Goal: Browse casually: Explore the website without a specific task or goal

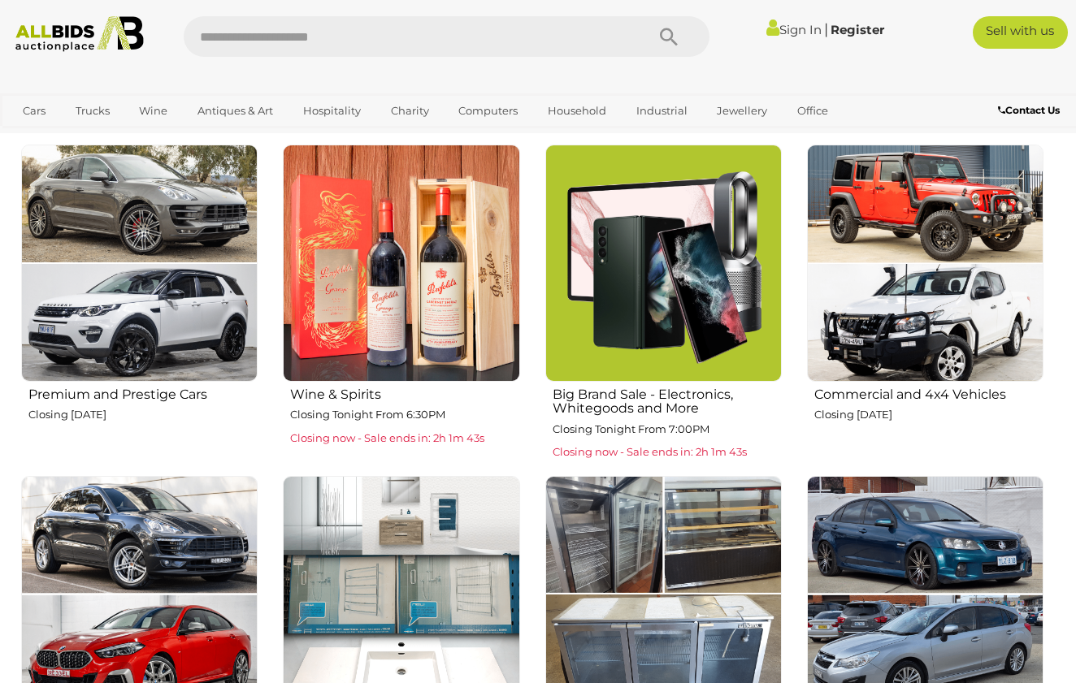
scroll to position [557, 0]
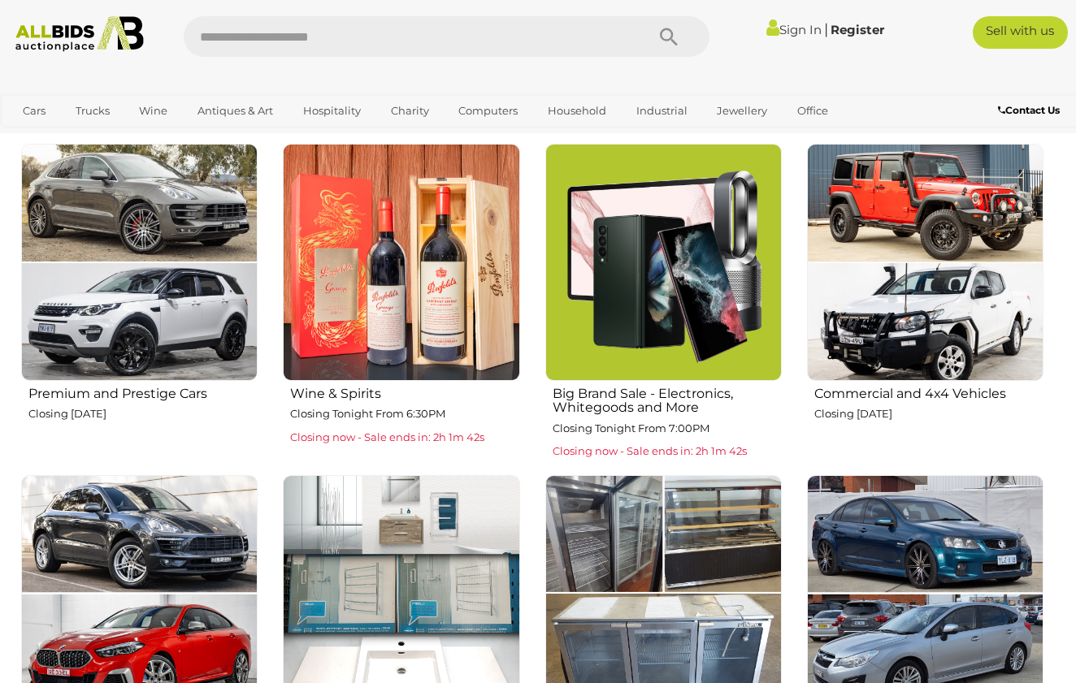
click at [678, 303] on img at bounding box center [663, 262] width 236 height 236
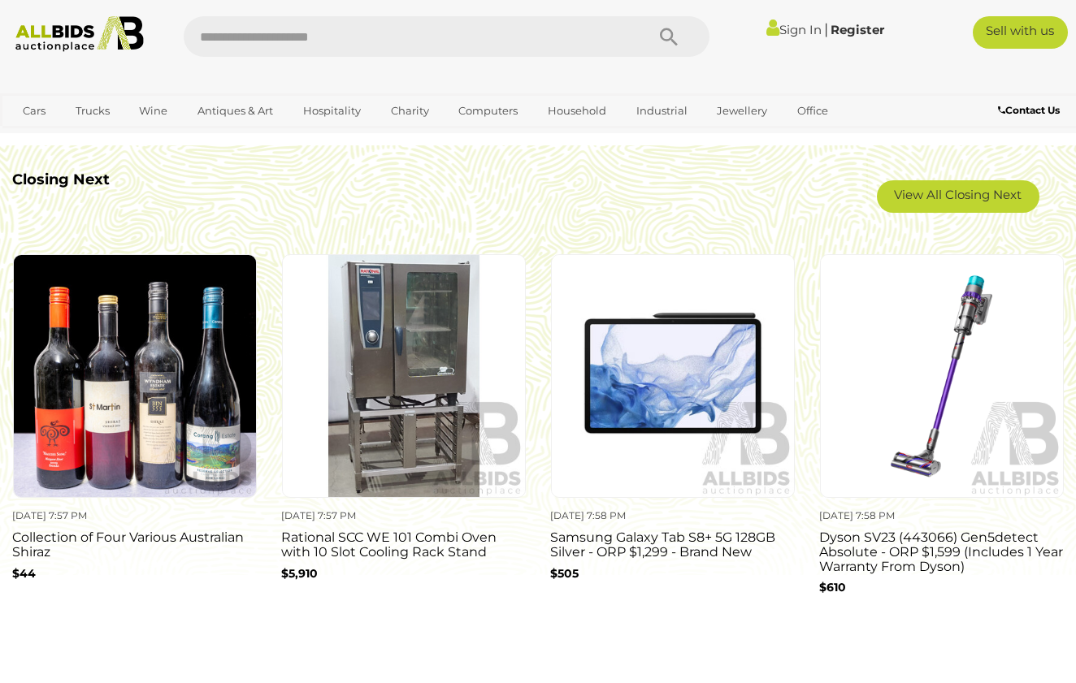
scroll to position [1305, 0]
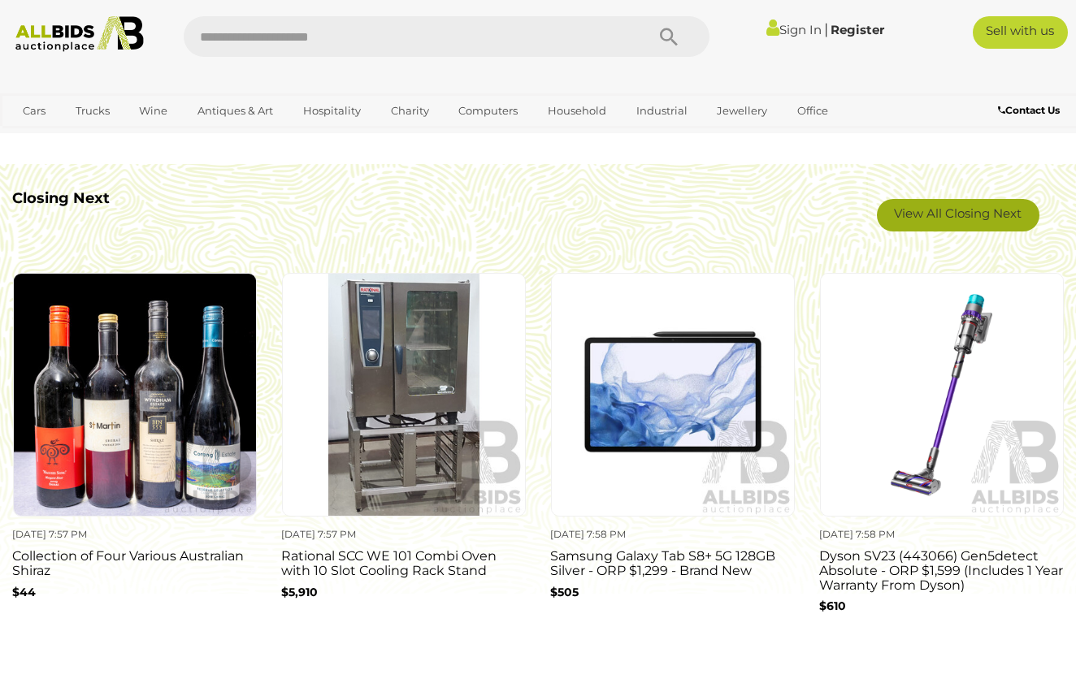
click at [927, 210] on link "View All Closing Next" at bounding box center [958, 215] width 162 height 32
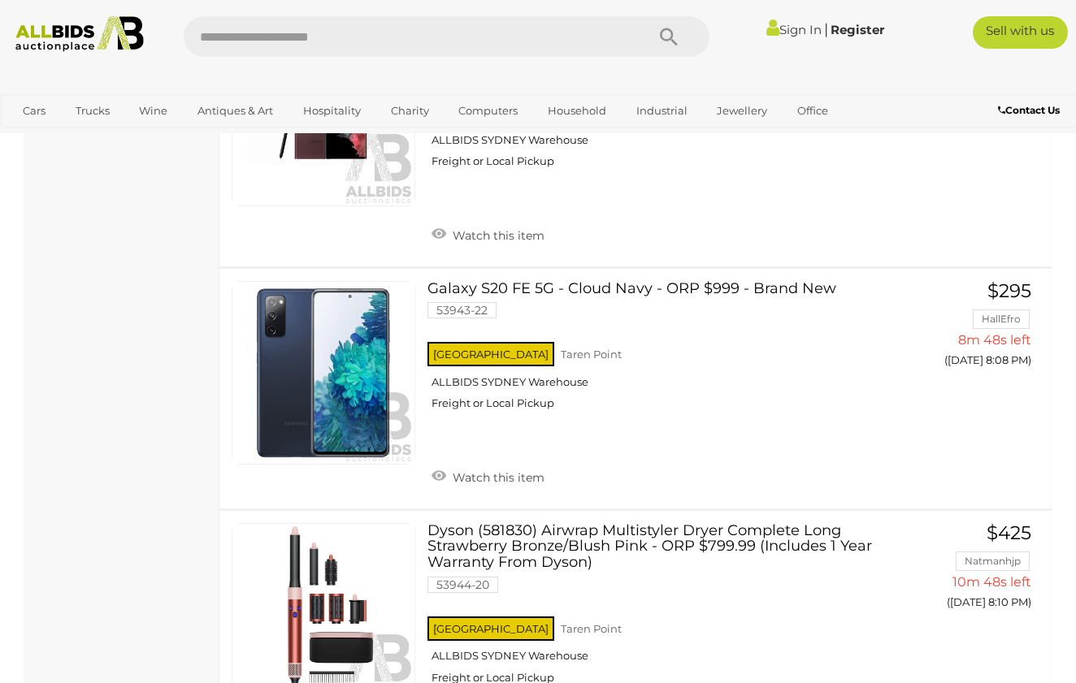
scroll to position [1240, 0]
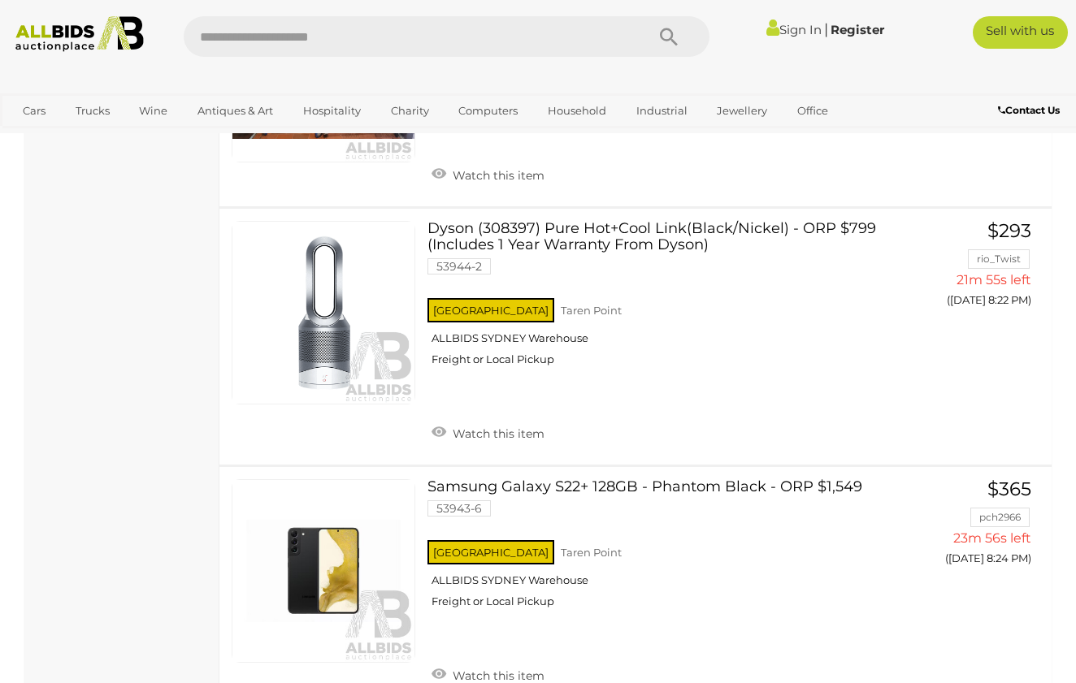
scroll to position [10476, 1]
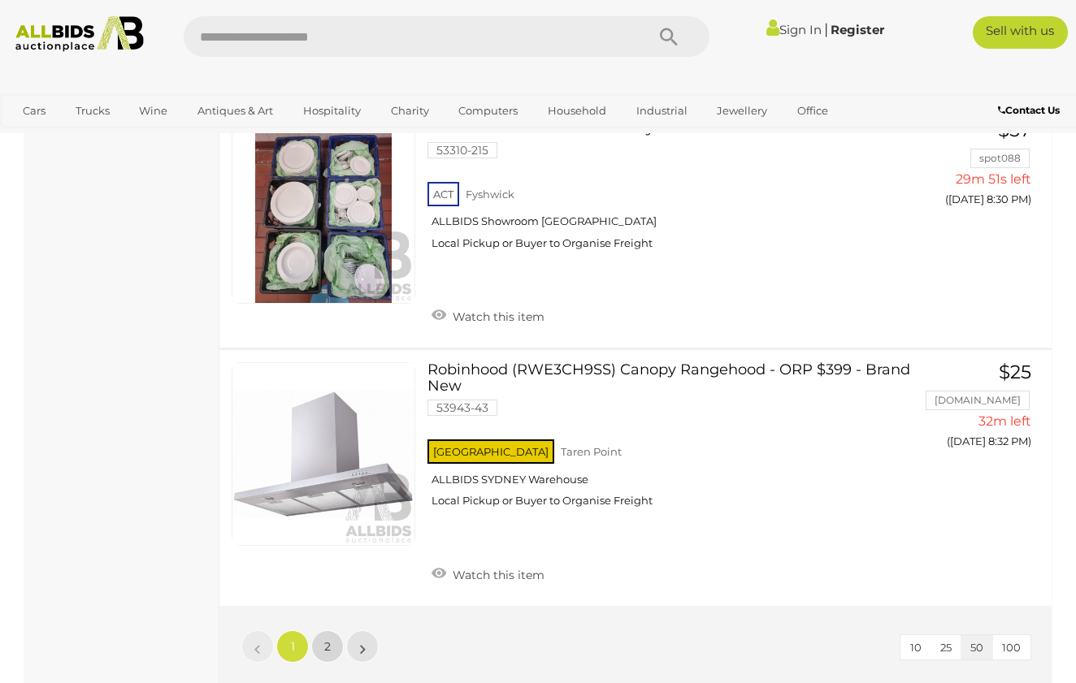
click at [340, 630] on link "2" at bounding box center [327, 646] width 32 height 32
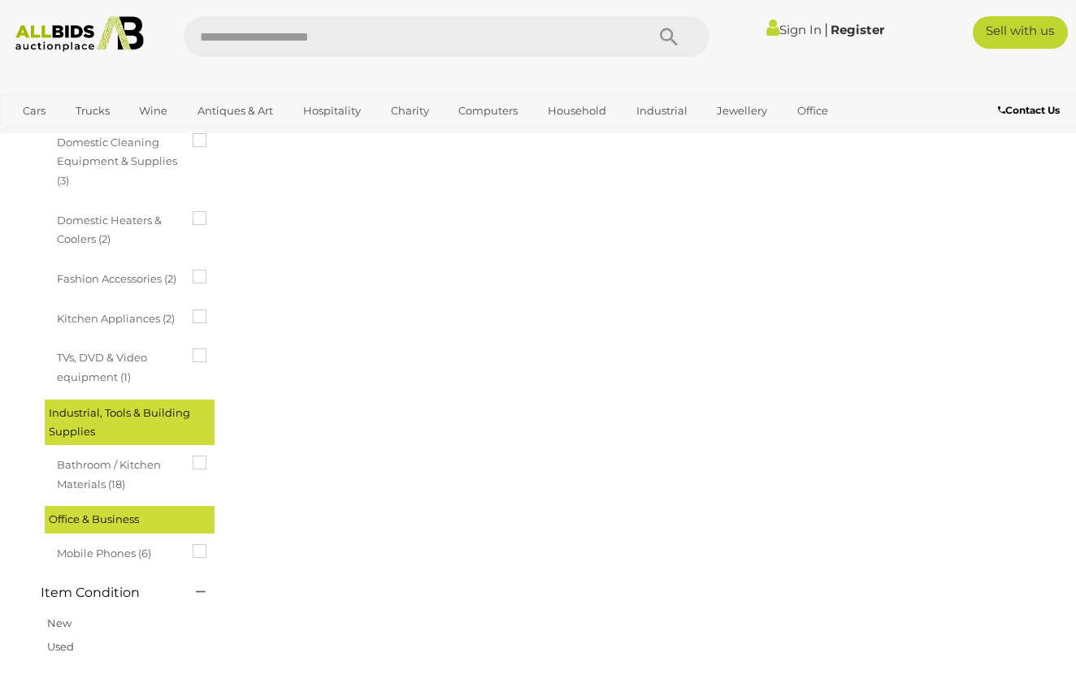
scroll to position [83, 0]
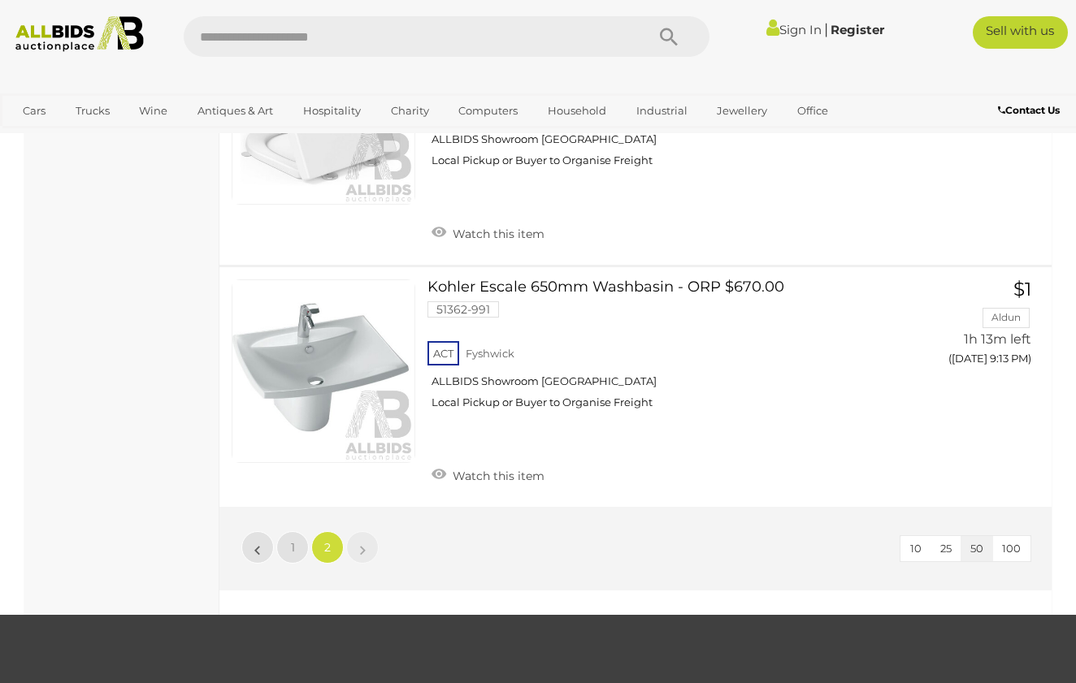
scroll to position [3256, 0]
click at [357, 531] on link "»" at bounding box center [362, 547] width 32 height 32
click at [76, 14] on div "Sign In |" at bounding box center [538, 30] width 1076 height 61
click at [60, 28] on img at bounding box center [79, 34] width 143 height 36
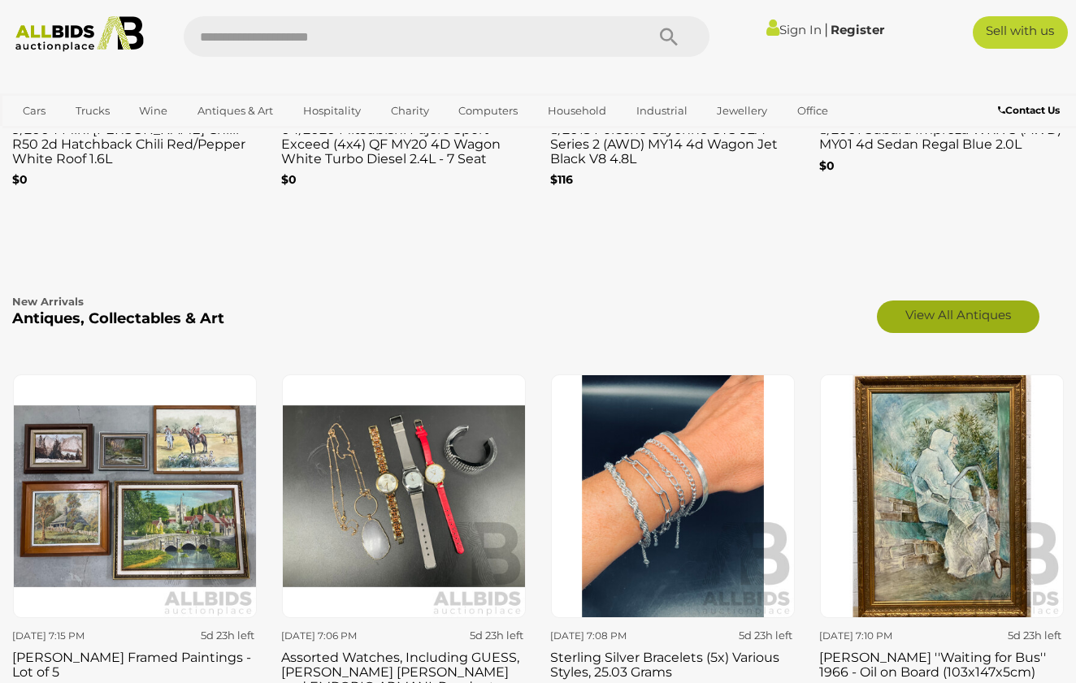
scroll to position [2274, 0]
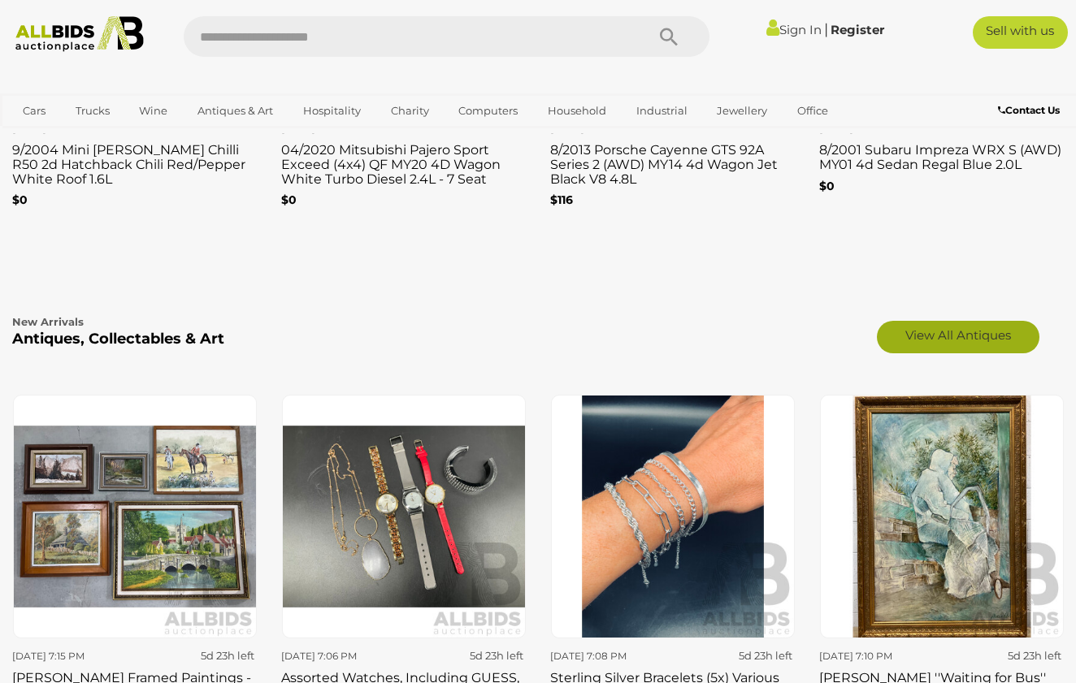
click at [951, 333] on link "View All Antiques" at bounding box center [958, 337] width 162 height 32
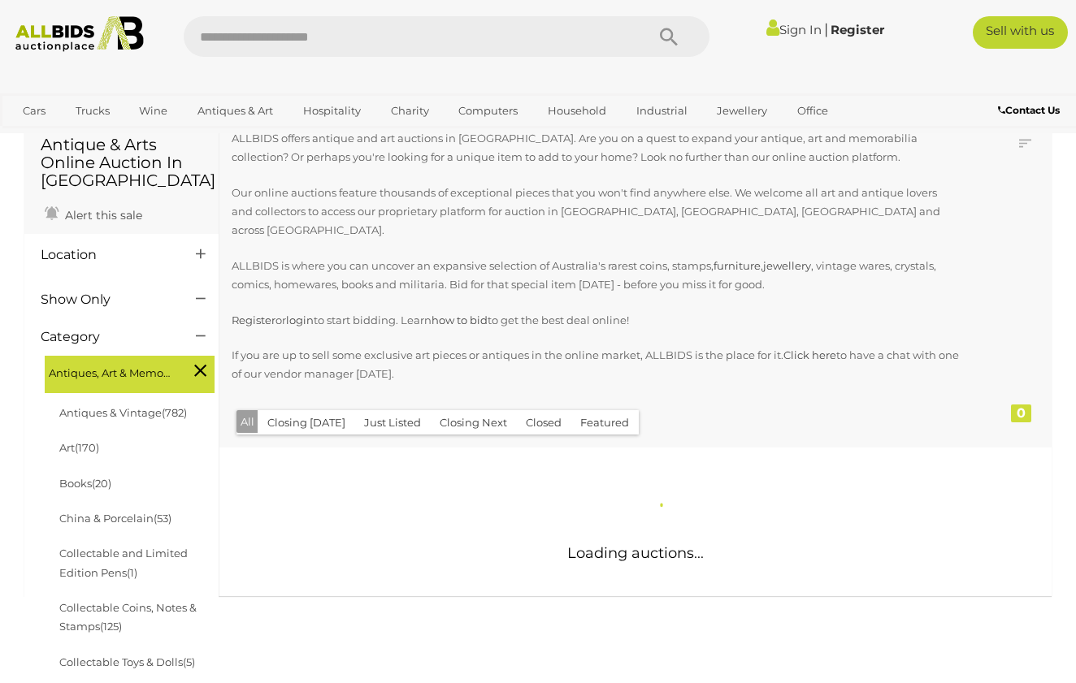
scroll to position [95, 0]
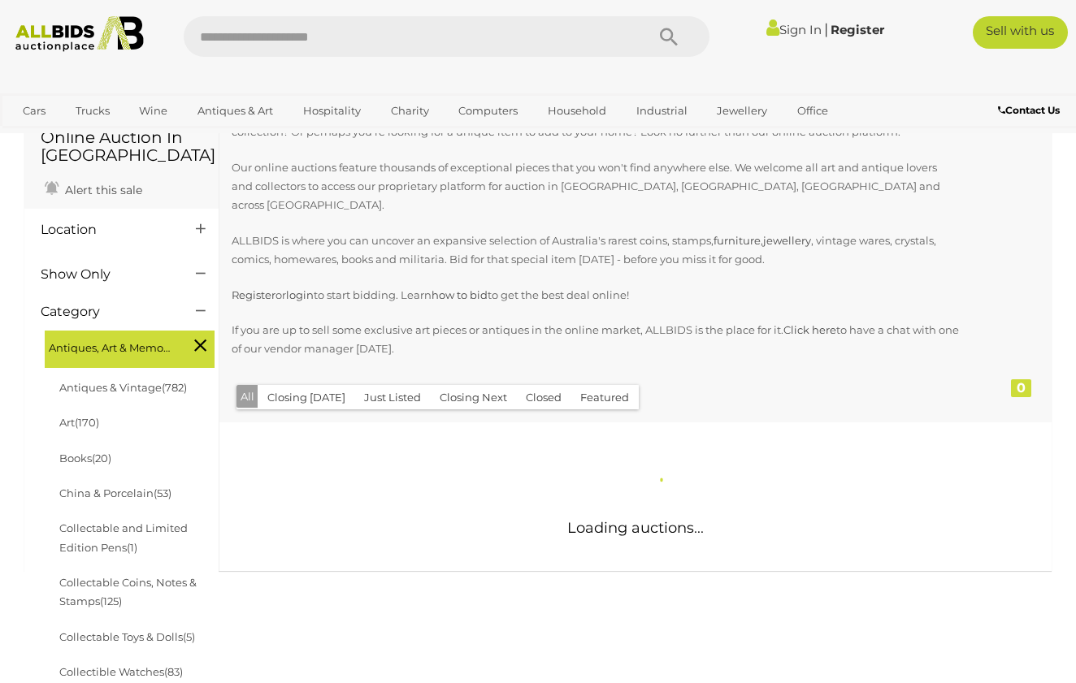
click at [459, 385] on button "Closing Next" at bounding box center [473, 397] width 87 height 25
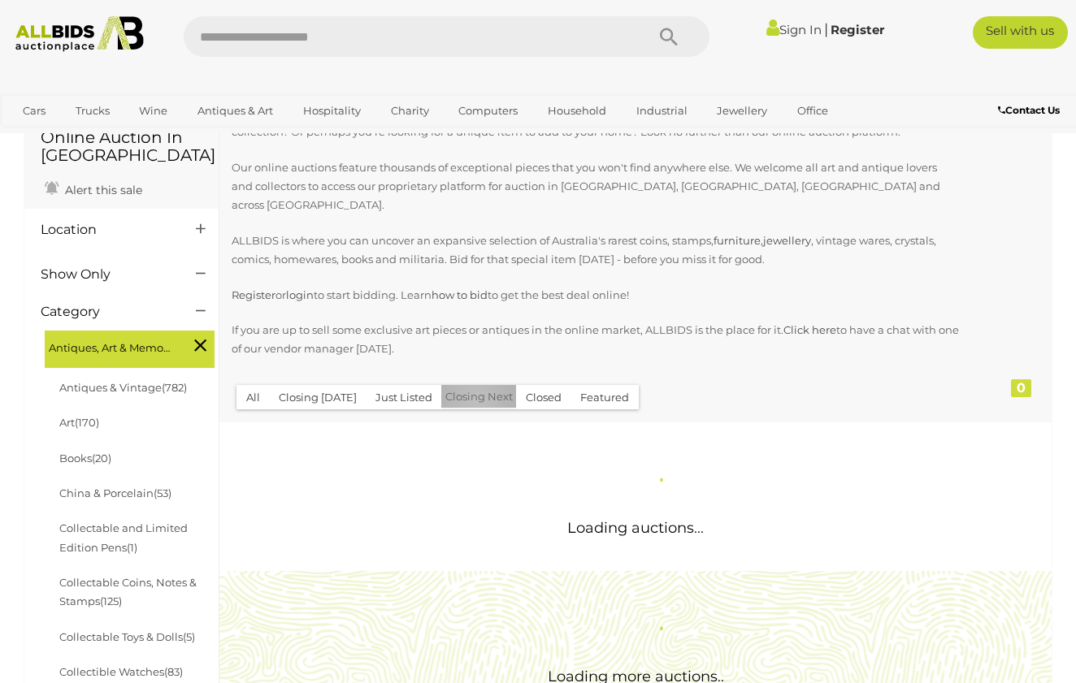
scroll to position [0, 0]
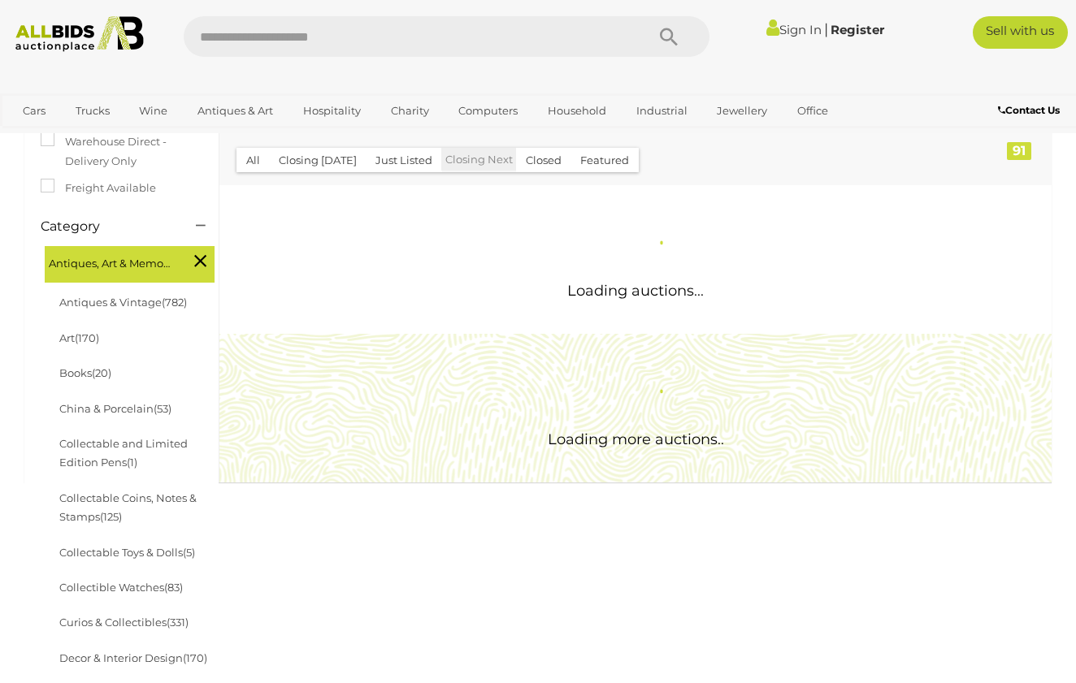
click at [459, 379] on div "Loading more auctions.." at bounding box center [635, 408] width 856 height 149
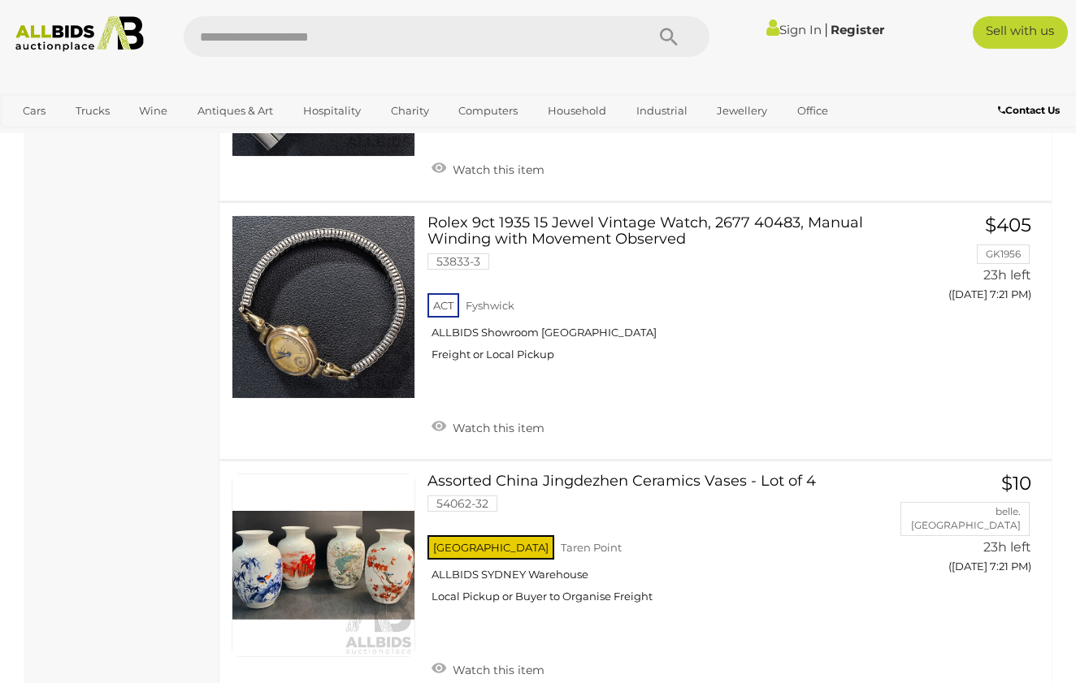
scroll to position [12700, 1]
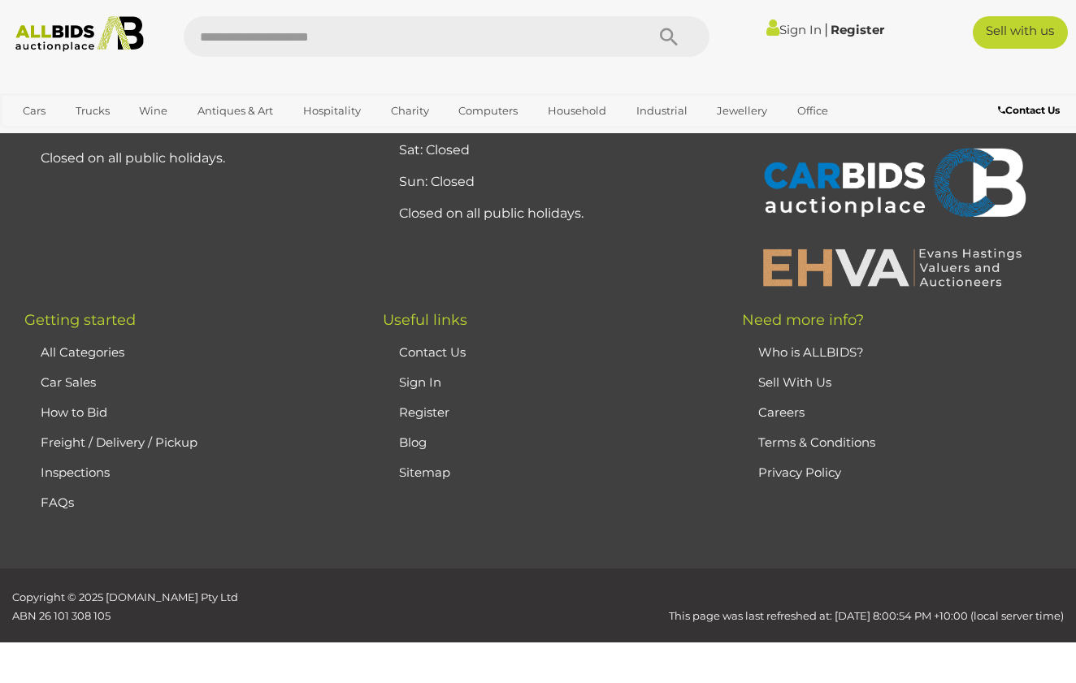
scroll to position [359, 0]
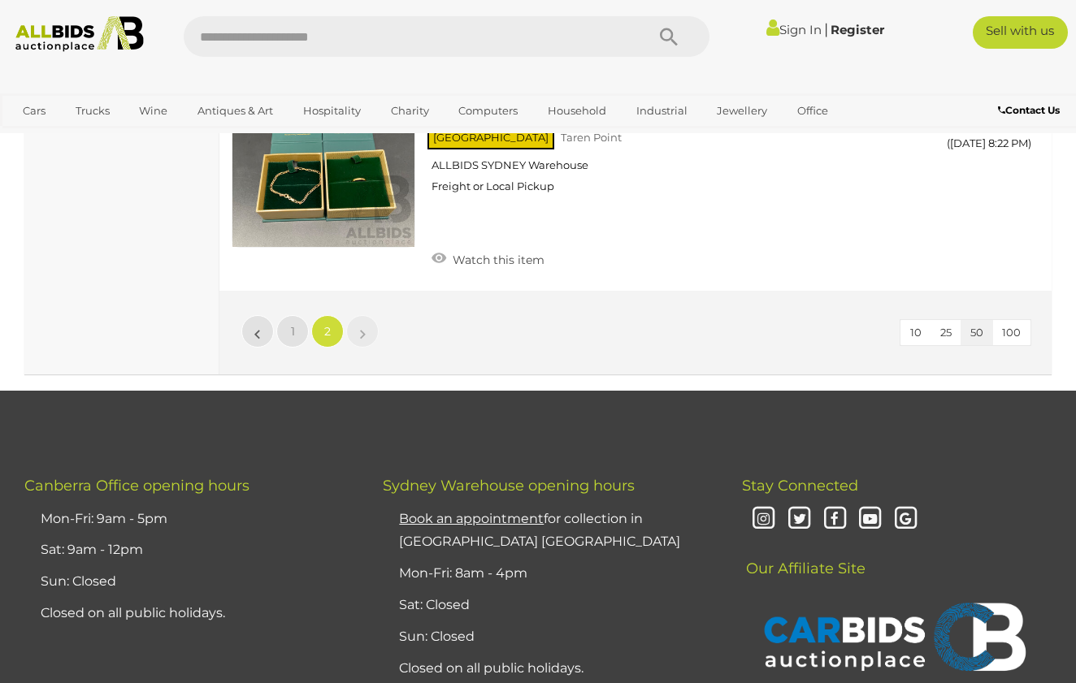
scroll to position [10598, 0]
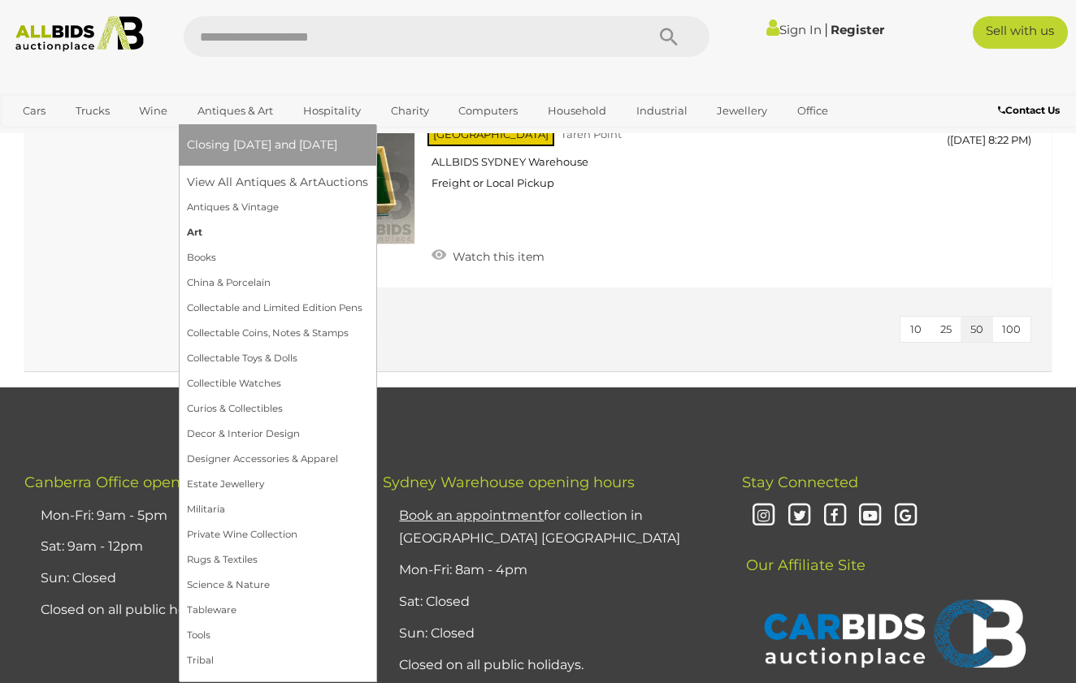
click at [193, 235] on link "Art" at bounding box center [277, 232] width 181 height 25
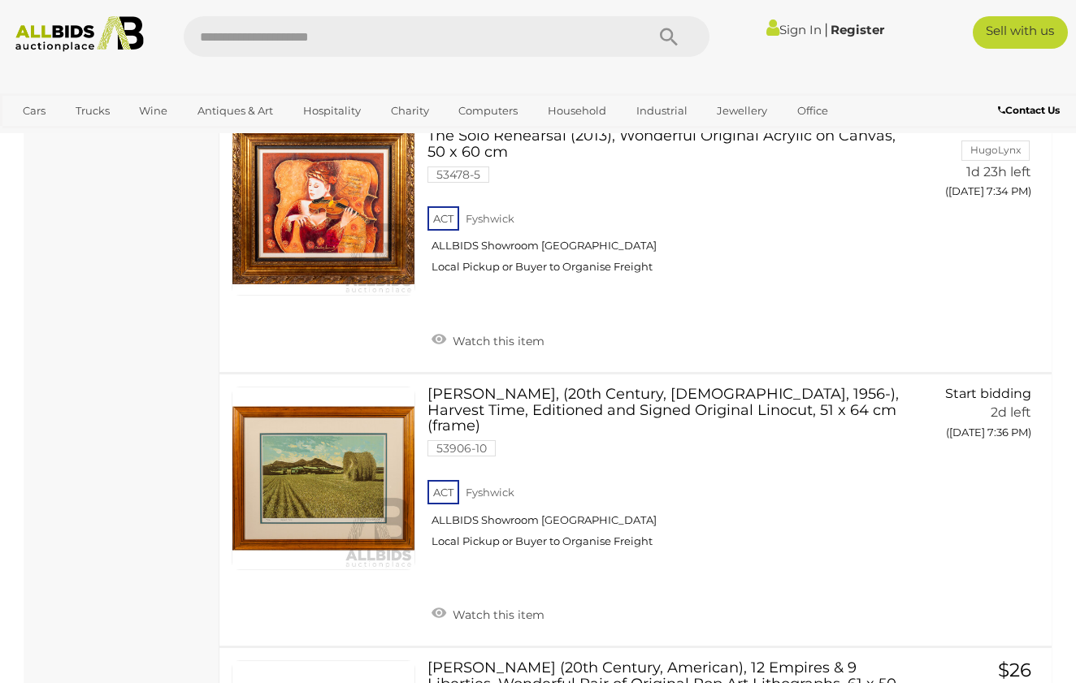
scroll to position [12593, 1]
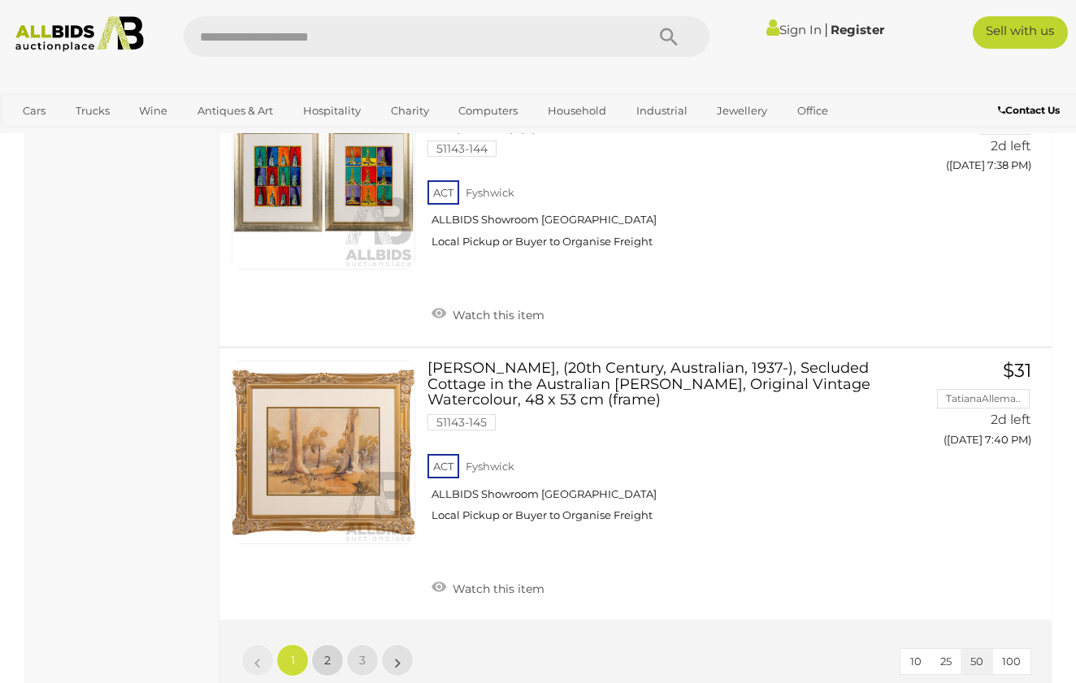
click at [327, 653] on span "2" at bounding box center [327, 660] width 6 height 15
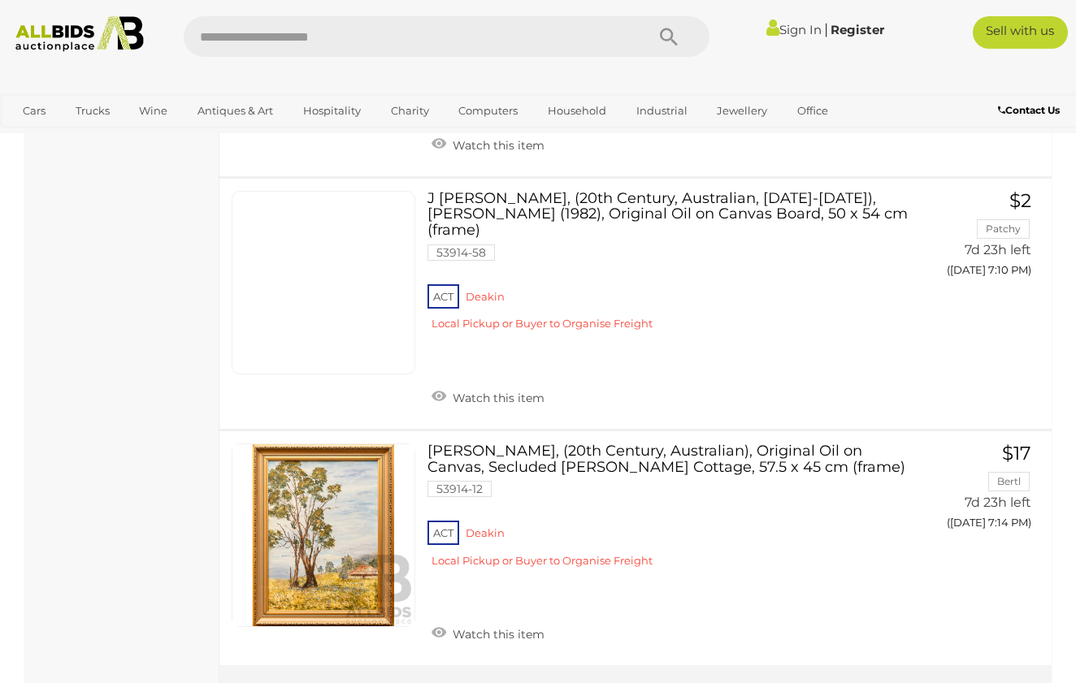
scroll to position [12654, 0]
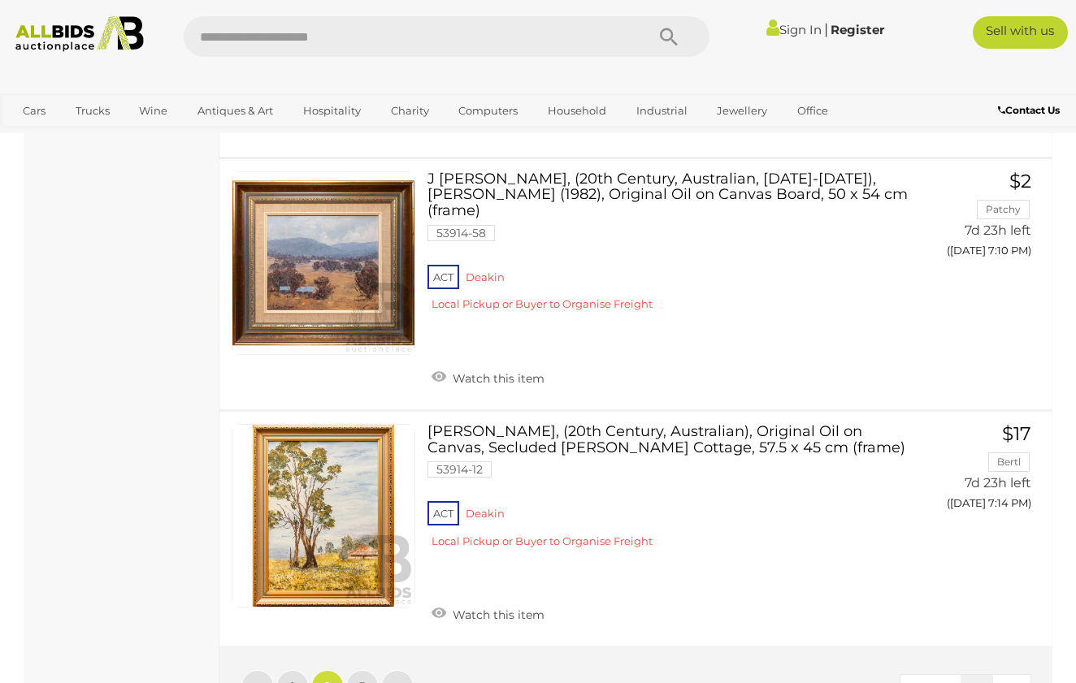
click at [346, 670] on ul "« 1 2 3 »" at bounding box center [327, 686] width 175 height 32
click at [353, 670] on link "3" at bounding box center [362, 686] width 32 height 32
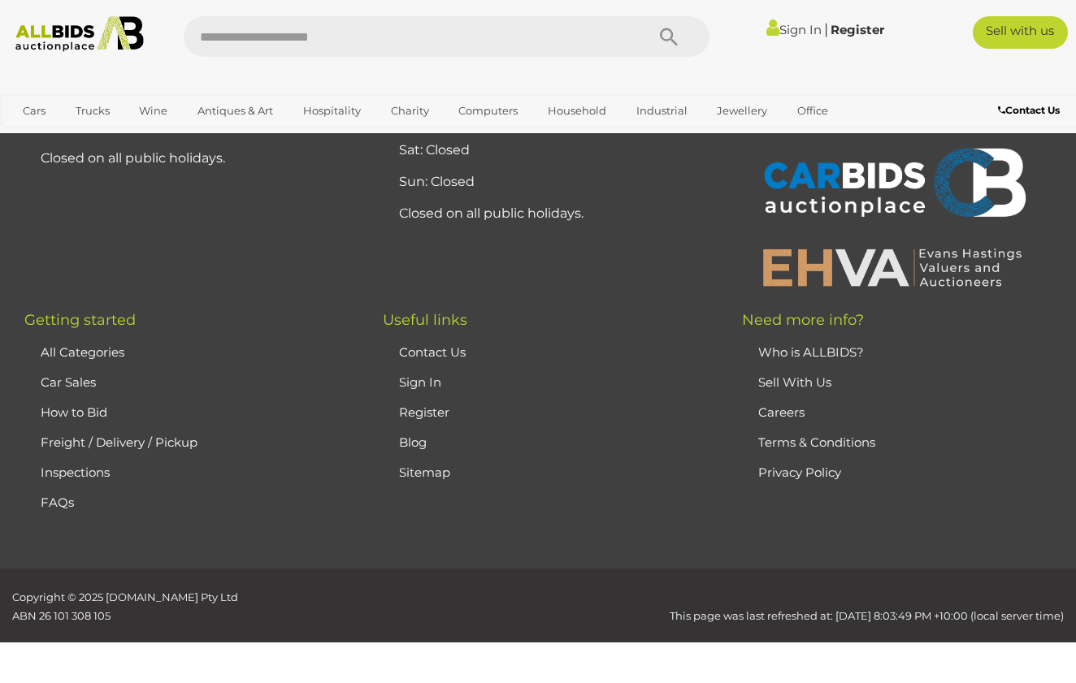
scroll to position [217, 0]
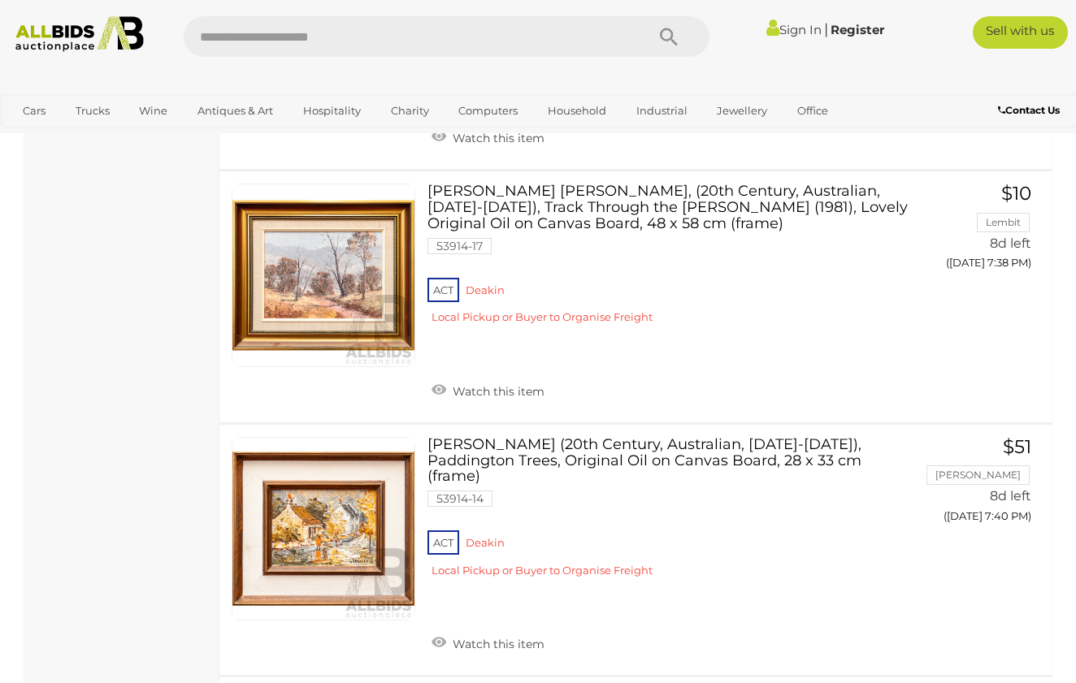
scroll to position [2693, 0]
click at [71, 50] on img at bounding box center [79, 34] width 143 height 36
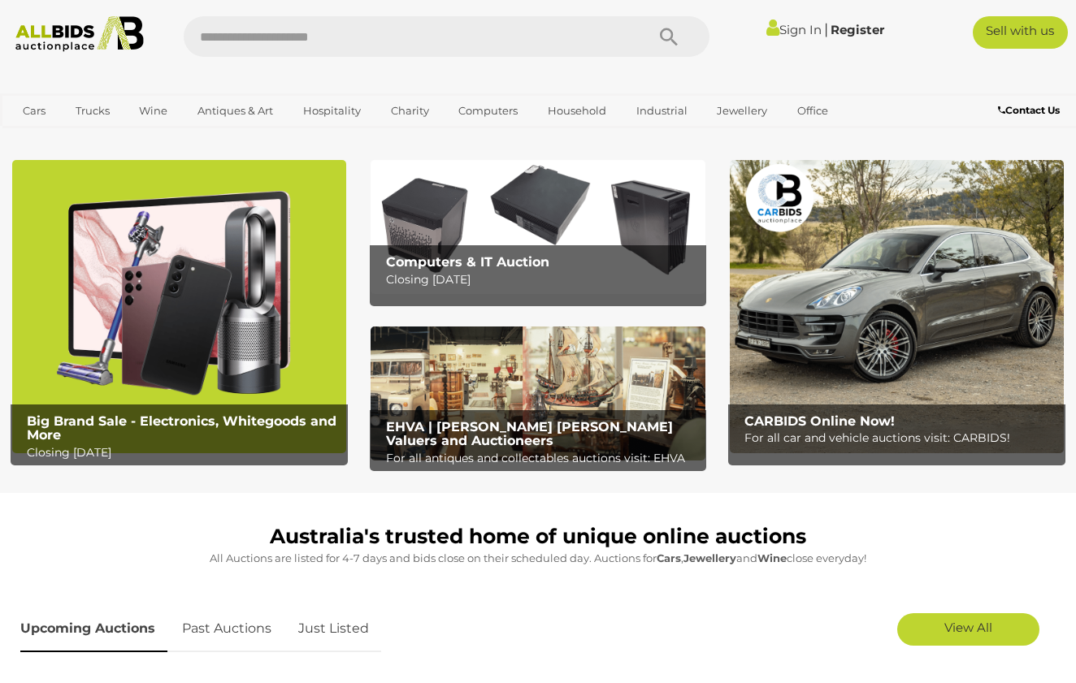
scroll to position [18, 0]
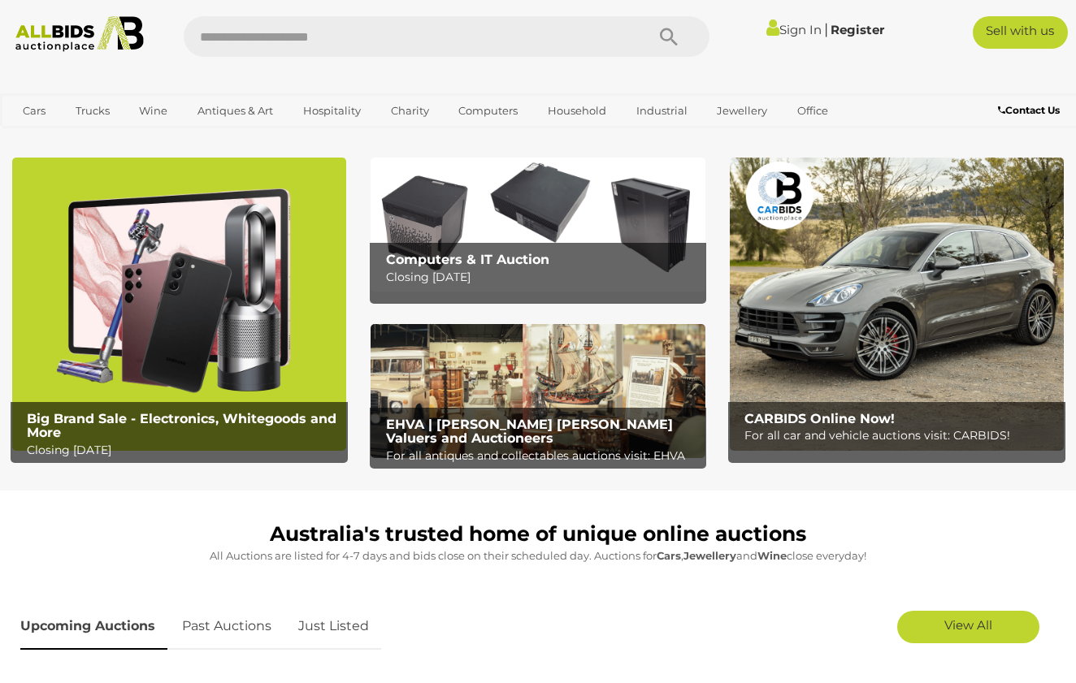
click at [418, 379] on img at bounding box center [537, 391] width 334 height 134
